Goal: Task Accomplishment & Management: Use online tool/utility

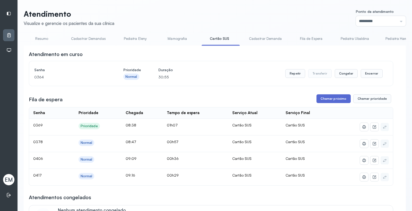
drag, startPoint x: 344, startPoint y: 104, endPoint x: 341, endPoint y: 104, distance: 2.9
click at [341, 103] on button "Chamar próximo" at bounding box center [333, 98] width 34 height 9
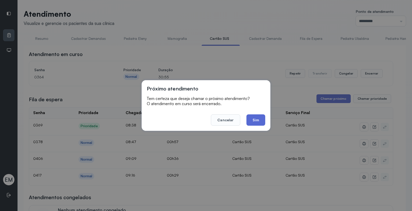
click at [255, 119] on button "Sim" at bounding box center [255, 120] width 19 height 11
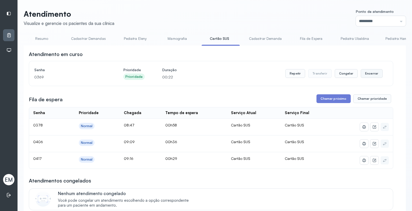
click at [361, 75] on button "Encerrar" at bounding box center [372, 73] width 22 height 9
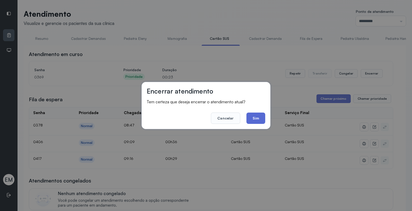
click at [259, 116] on button "Sim" at bounding box center [255, 118] width 19 height 11
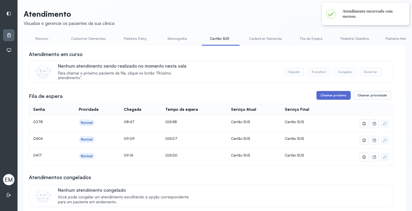
click at [326, 96] on button "Chamar próximo" at bounding box center [333, 95] width 34 height 9
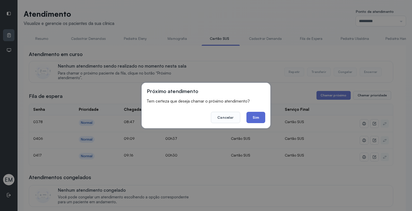
click at [248, 112] on button "Sim" at bounding box center [255, 117] width 19 height 11
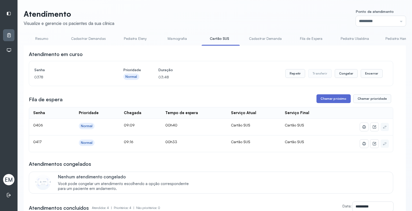
click at [317, 96] on button "Chamar próximo" at bounding box center [333, 98] width 34 height 9
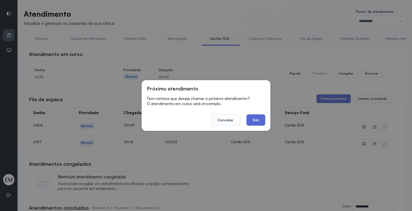
click at [255, 119] on button "Sim" at bounding box center [255, 120] width 19 height 11
